Goal: Transaction & Acquisition: Purchase product/service

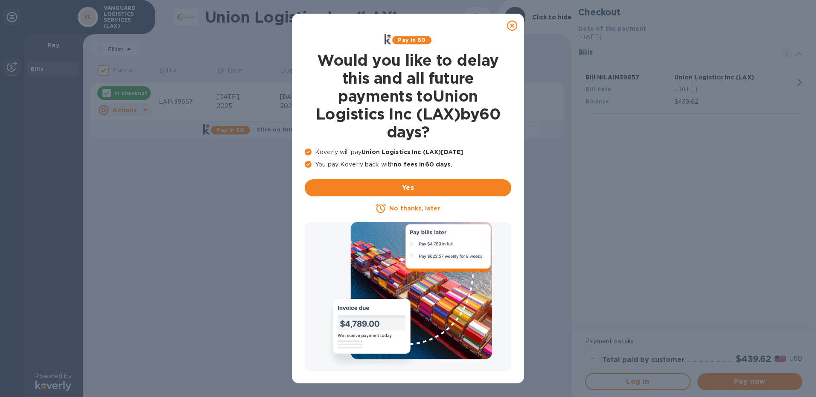
click at [510, 25] on icon at bounding box center [512, 25] width 10 height 10
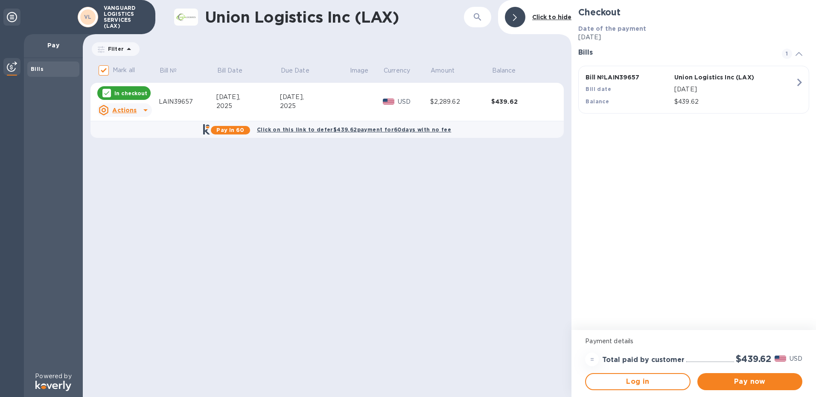
click at [143, 111] on icon at bounding box center [145, 110] width 10 height 10
click at [208, 89] on div at bounding box center [408, 198] width 816 height 397
click at [800, 83] on icon "button" at bounding box center [799, 83] width 5 height 8
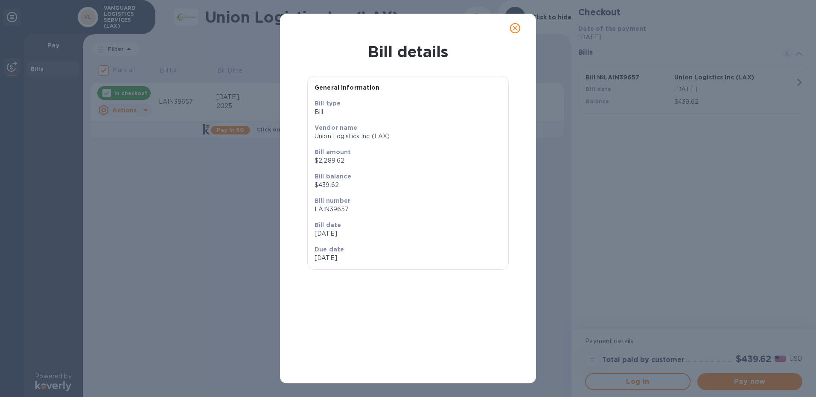
click at [408, 18] on div at bounding box center [408, 28] width 235 height 20
click at [517, 26] on icon "close" at bounding box center [515, 28] width 5 height 5
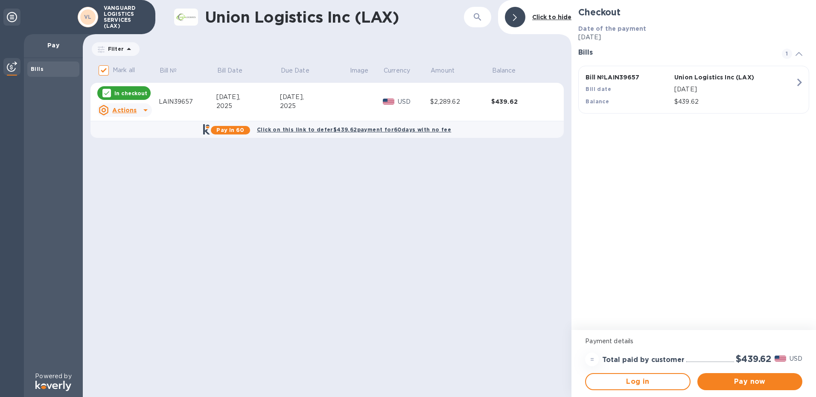
click at [55, 66] on div "Bills" at bounding box center [53, 69] width 45 height 9
click at [148, 110] on icon at bounding box center [145, 110] width 10 height 10
click at [144, 144] on b "Open bill" at bounding box center [135, 144] width 29 height 7
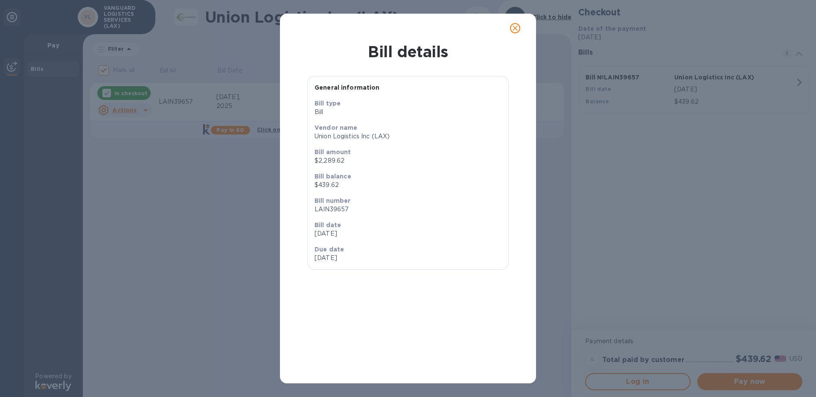
click at [473, 201] on p "Bill number" at bounding box center [408, 200] width 187 height 9
click at [516, 26] on icon "close" at bounding box center [515, 28] width 9 height 9
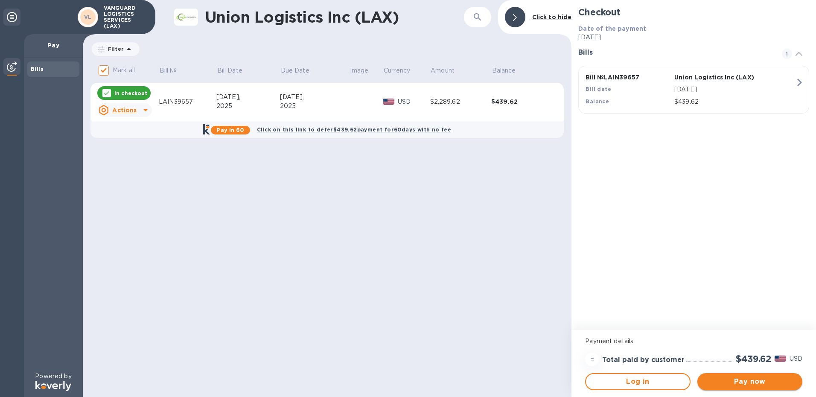
click at [735, 382] on span "Pay now" at bounding box center [749, 381] width 91 height 10
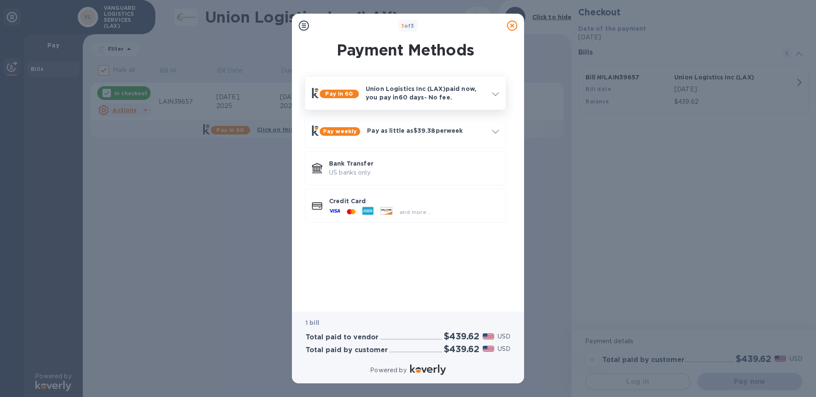
click at [492, 93] on icon at bounding box center [495, 94] width 7 height 4
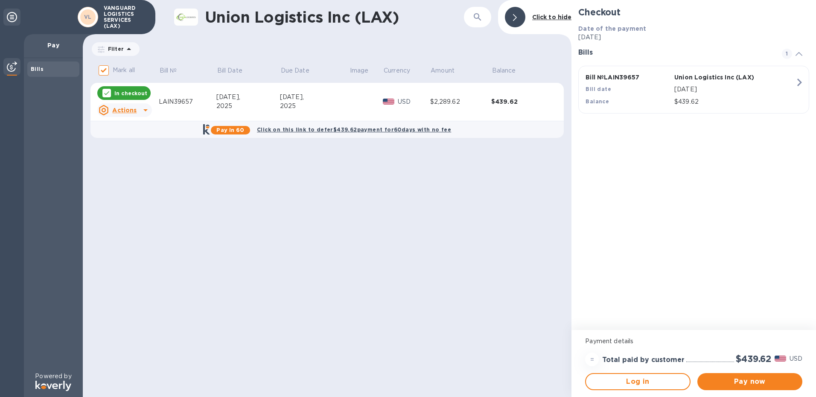
click at [703, 238] on div "Checkout Date of the payment [DATE] Bills 1 Bill № LAIN39657 Union Logistics In…" at bounding box center [694, 165] width 245 height 330
click at [743, 376] on span "Pay now" at bounding box center [749, 381] width 91 height 10
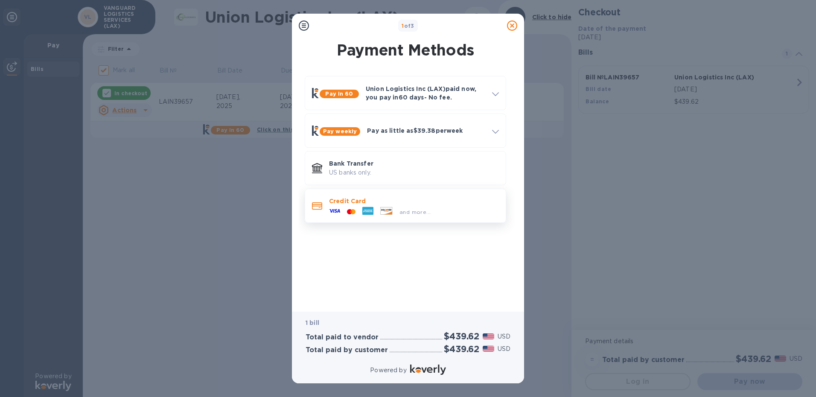
click at [382, 200] on p "Credit Card" at bounding box center [414, 201] width 170 height 9
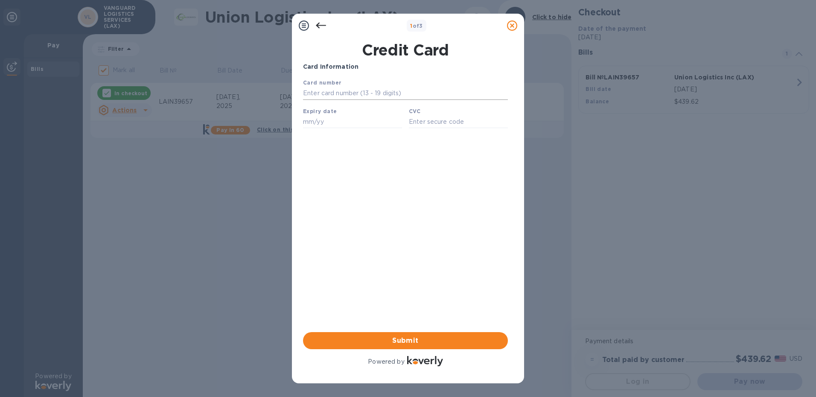
click at [343, 93] on input "text" at bounding box center [405, 93] width 205 height 13
type input "[CREDIT_CARD_NUMBER]"
click at [345, 128] on input "text" at bounding box center [352, 121] width 99 height 13
click at [341, 126] on input "text" at bounding box center [352, 121] width 99 height 13
type input "06/27"
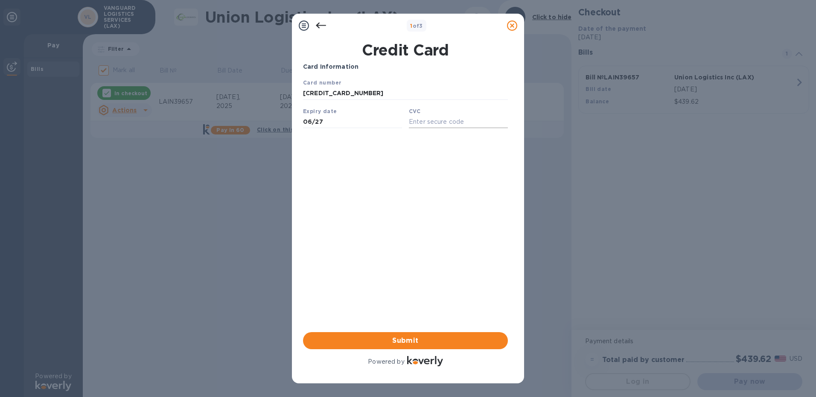
click at [430, 122] on input "text" at bounding box center [458, 121] width 99 height 13
type input "9981"
click at [473, 337] on span "Submit" at bounding box center [405, 341] width 191 height 10
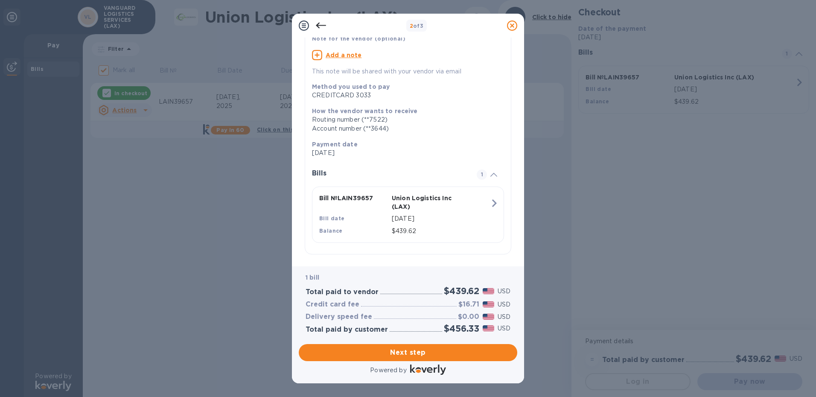
scroll to position [70, 0]
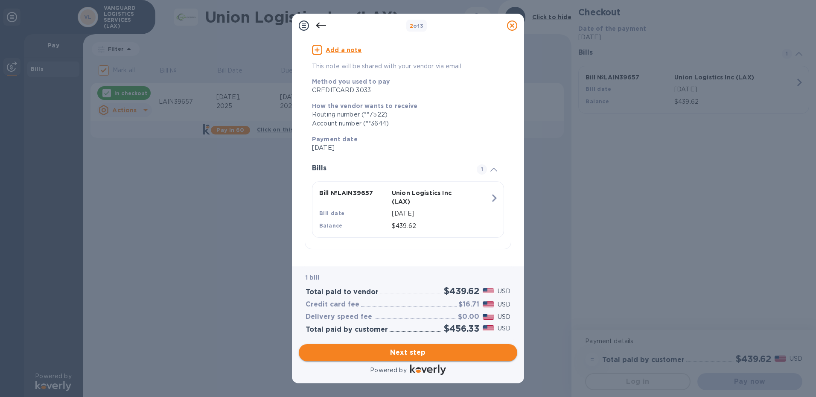
click at [451, 350] on span "Next step" at bounding box center [408, 352] width 205 height 10
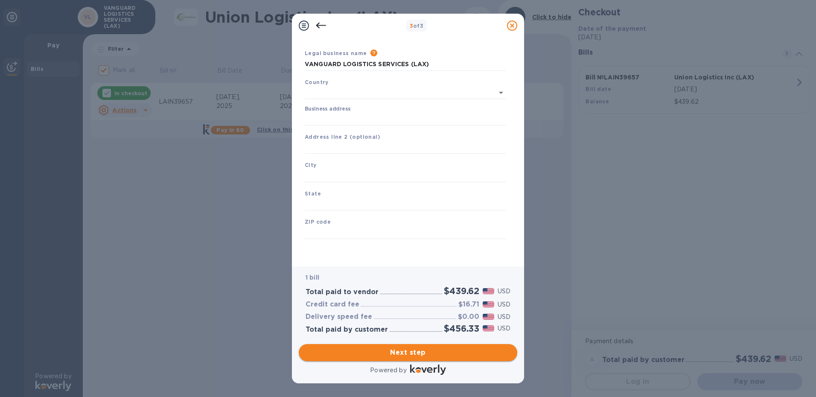
scroll to position [20, 0]
type input "[GEOGRAPHIC_DATA]"
click at [335, 120] on input "Business address" at bounding box center [405, 119] width 201 height 13
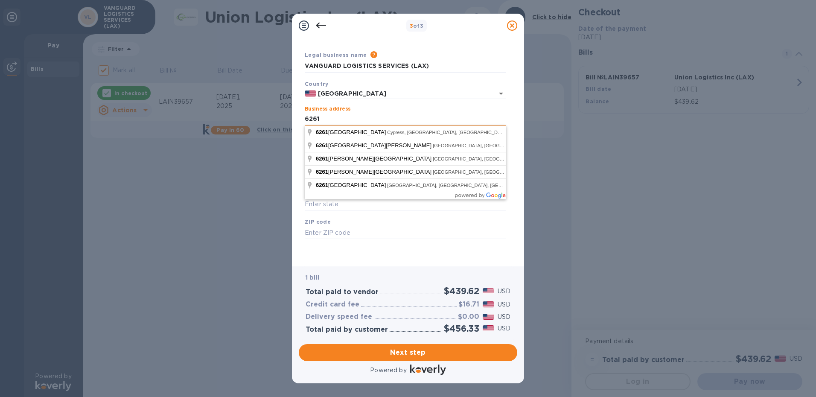
type input "[STREET_ADDRESS] Ste 100"
type input "90630"
click at [363, 244] on div "Save" at bounding box center [405, 245] width 208 height 7
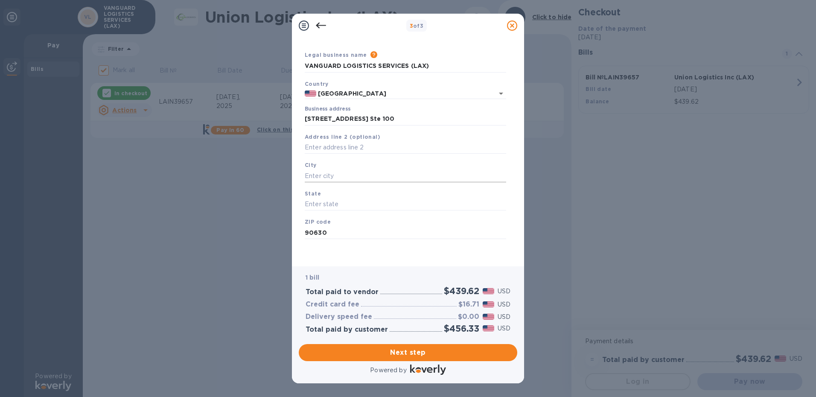
click at [351, 175] on input "text" at bounding box center [405, 175] width 201 height 13
type input "Cypress"
type input "CA"
click at [411, 356] on span "Next step" at bounding box center [408, 352] width 205 height 10
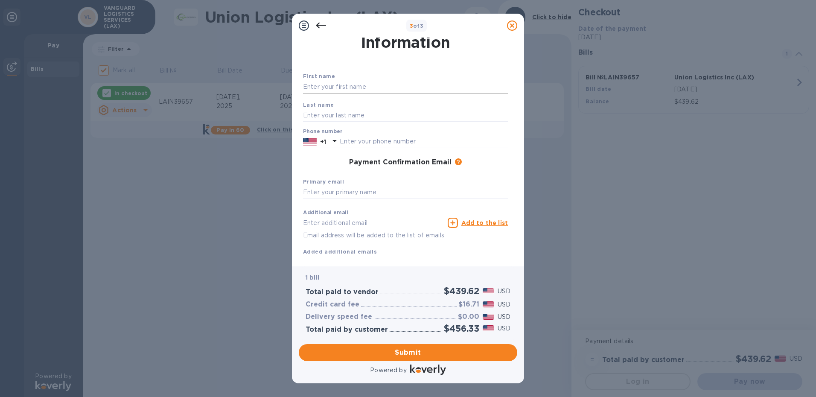
click at [322, 84] on input "text" at bounding box center [405, 87] width 205 height 13
type input "Vanguard"
type input "LOGISTICS"
type input "3108473071"
click at [364, 192] on input "text" at bounding box center [405, 192] width 205 height 13
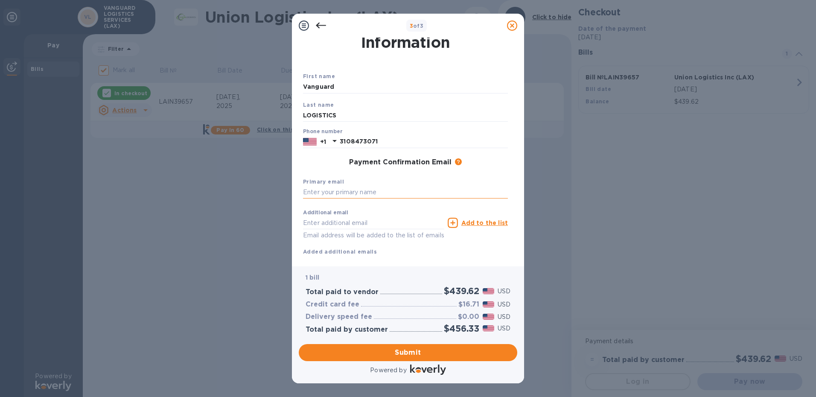
type input "[PERSON_NAME][EMAIL_ADDRESS][PERSON_NAME][DOMAIN_NAME]"
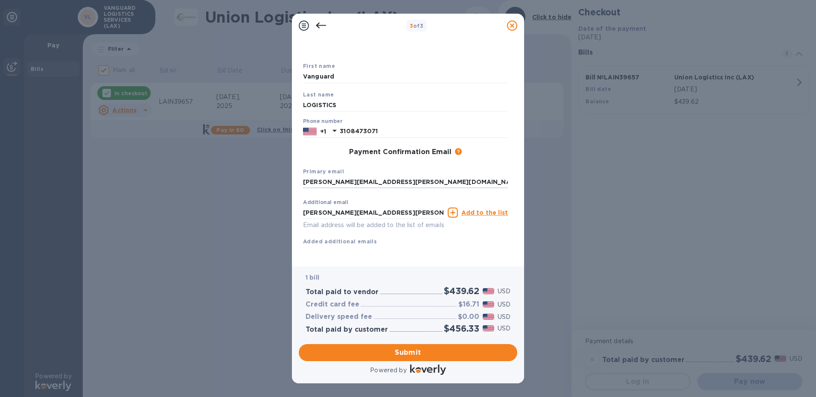
scroll to position [41, 0]
click at [446, 249] on div "First name Vanguard Last name LOGISTICS Phone number [PHONE_NUMBER] Payment Con…" at bounding box center [405, 160] width 205 height 198
click at [428, 352] on span "Submit" at bounding box center [408, 352] width 205 height 10
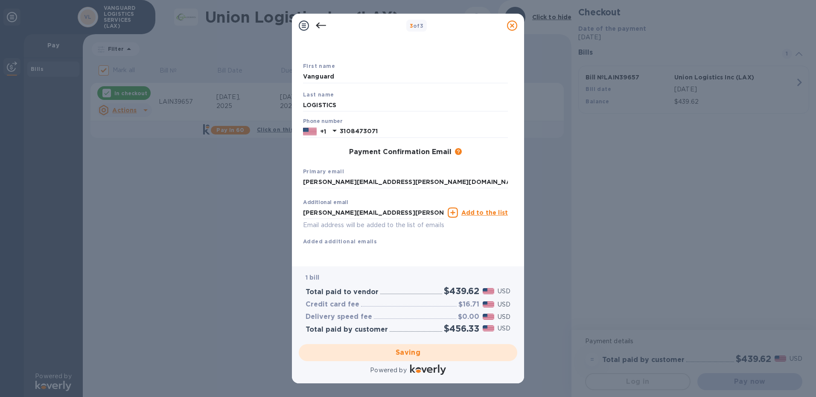
checkbox input "false"
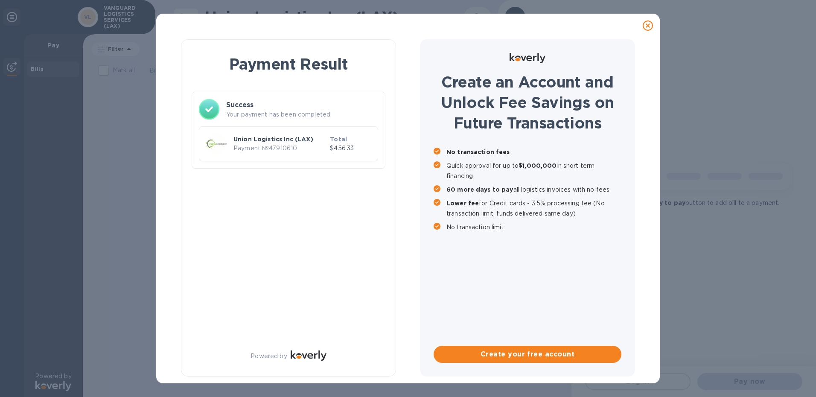
scroll to position [0, 0]
click at [314, 245] on div "Payment Result Success Your payment has been completed. Union Logistics Inc (LA…" at bounding box center [288, 207] width 215 height 337
click at [210, 142] on img at bounding box center [216, 144] width 20 height 20
